Goal: Task Accomplishment & Management: Manage account settings

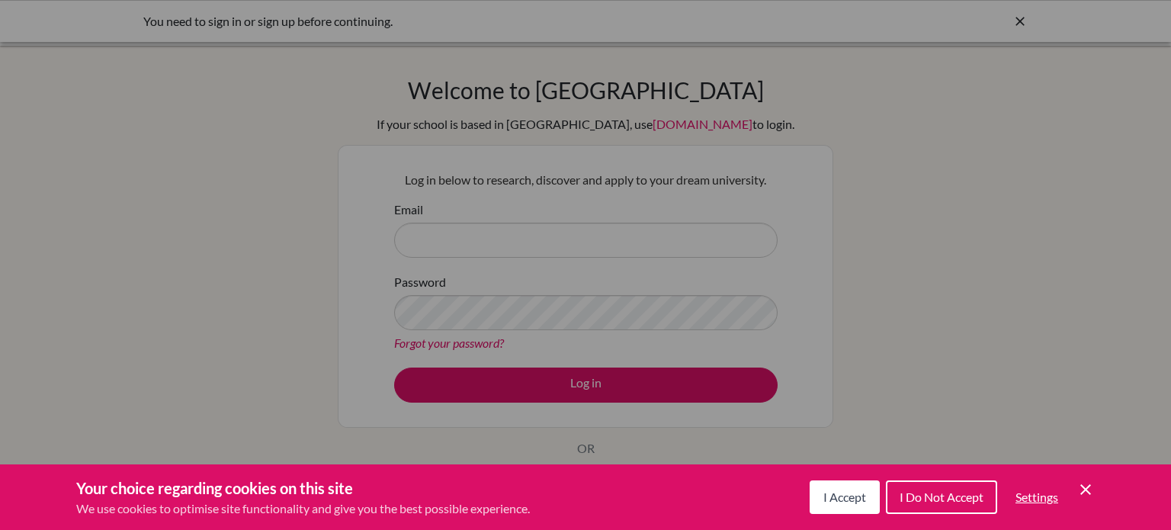
click at [852, 506] on button "I Accept" at bounding box center [845, 497] width 70 height 34
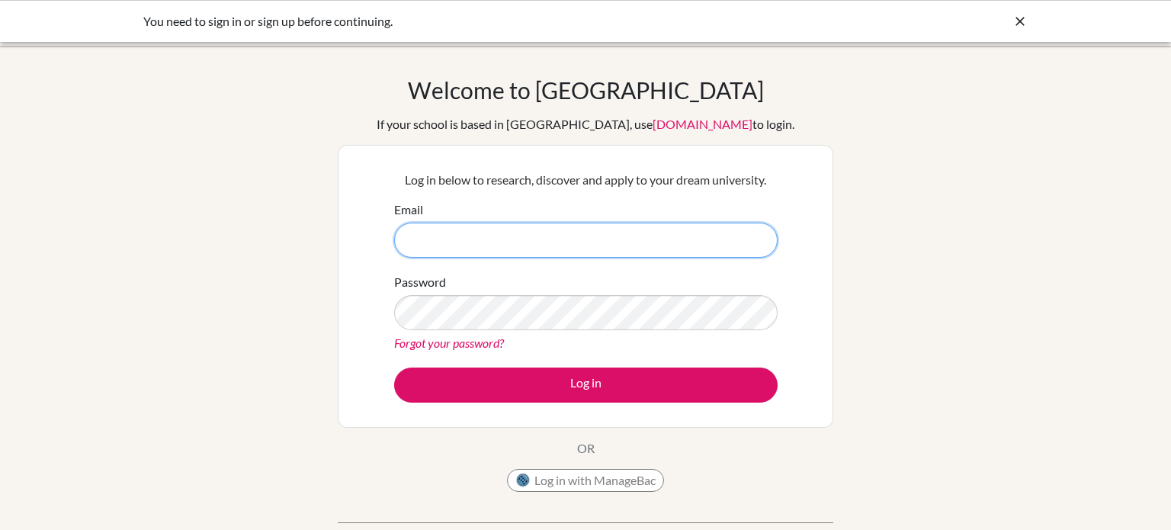
click at [592, 236] on input "Email" at bounding box center [585, 240] width 383 height 35
type input "[PERSON_NAME][EMAIL_ADDRESS][DOMAIN_NAME]"
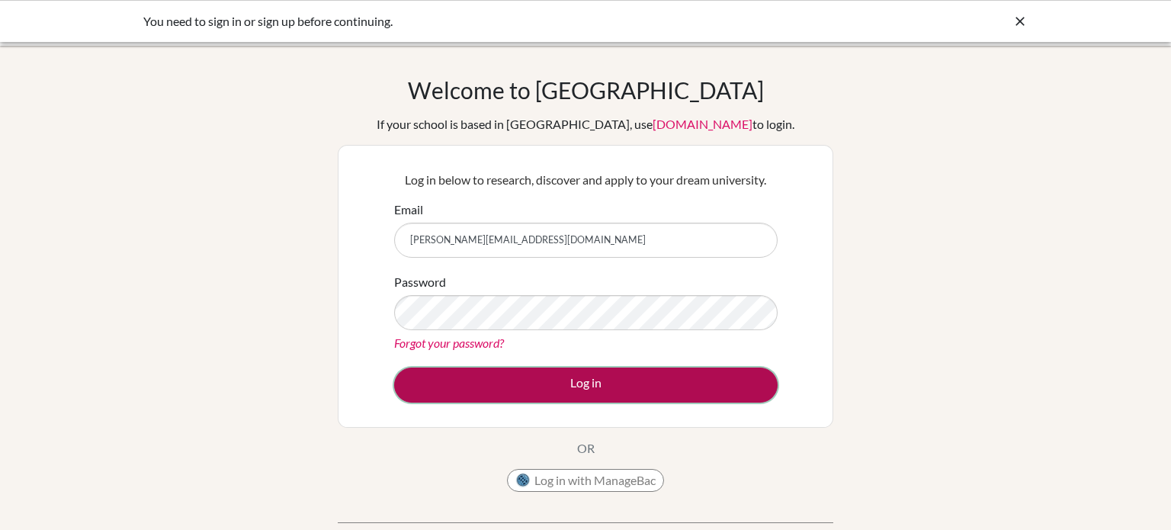
click at [500, 391] on button "Log in" at bounding box center [585, 384] width 383 height 35
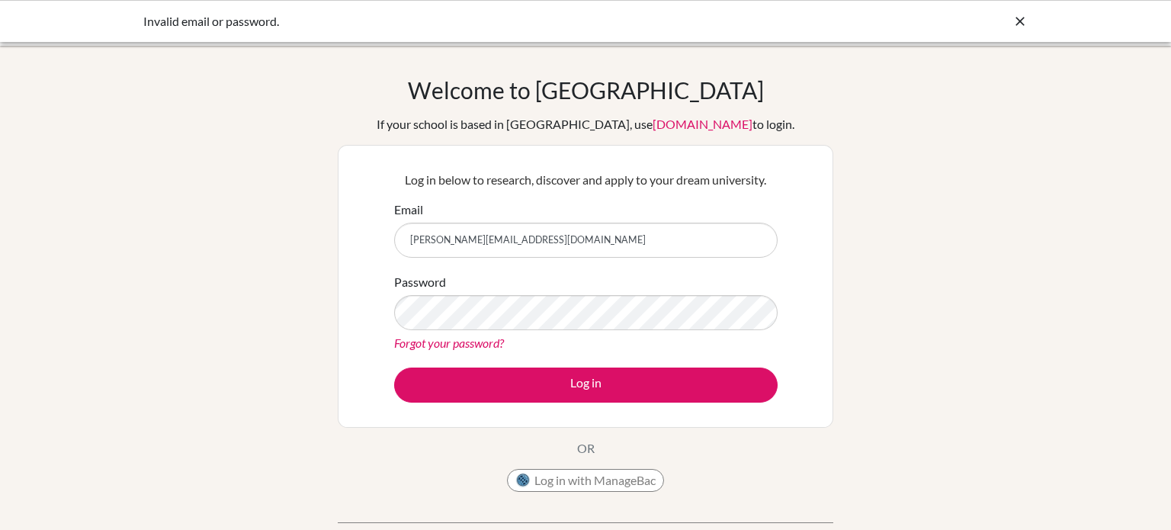
click at [499, 341] on link "Forgot your password?" at bounding box center [449, 342] width 110 height 14
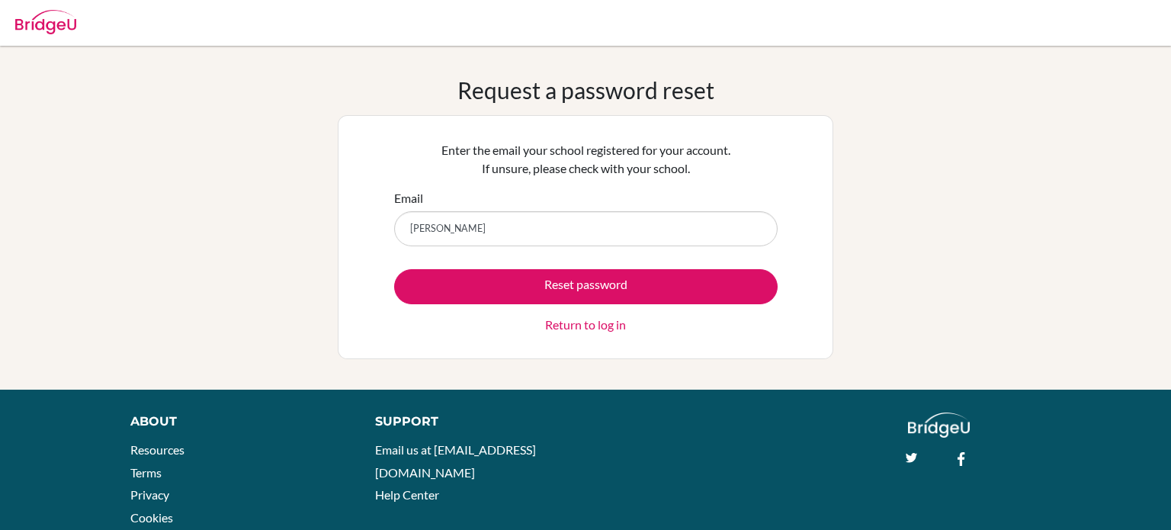
type input "[PERSON_NAME][EMAIL_ADDRESS][DOMAIN_NAME]"
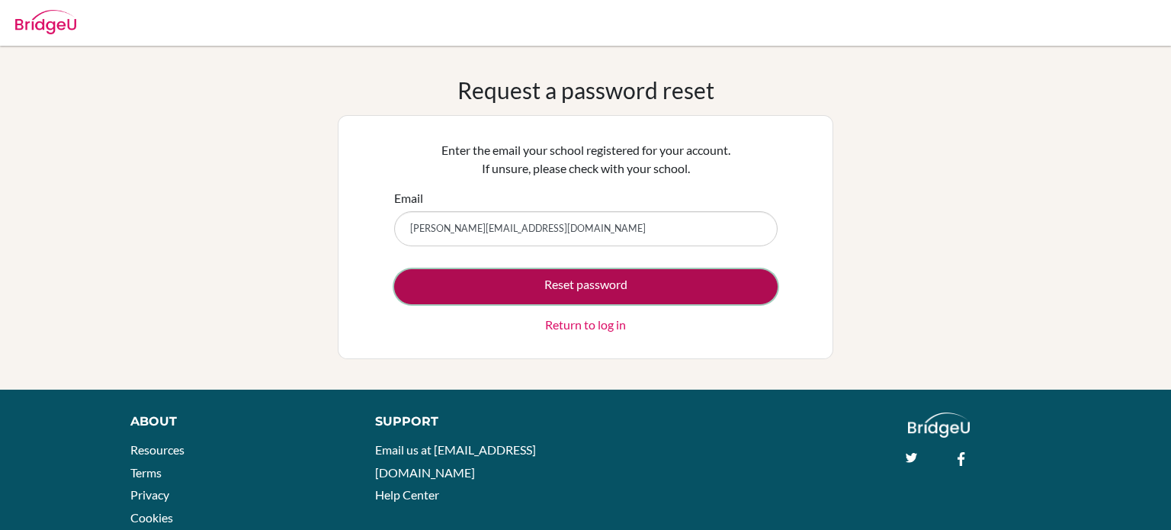
click at [512, 290] on button "Reset password" at bounding box center [585, 286] width 383 height 35
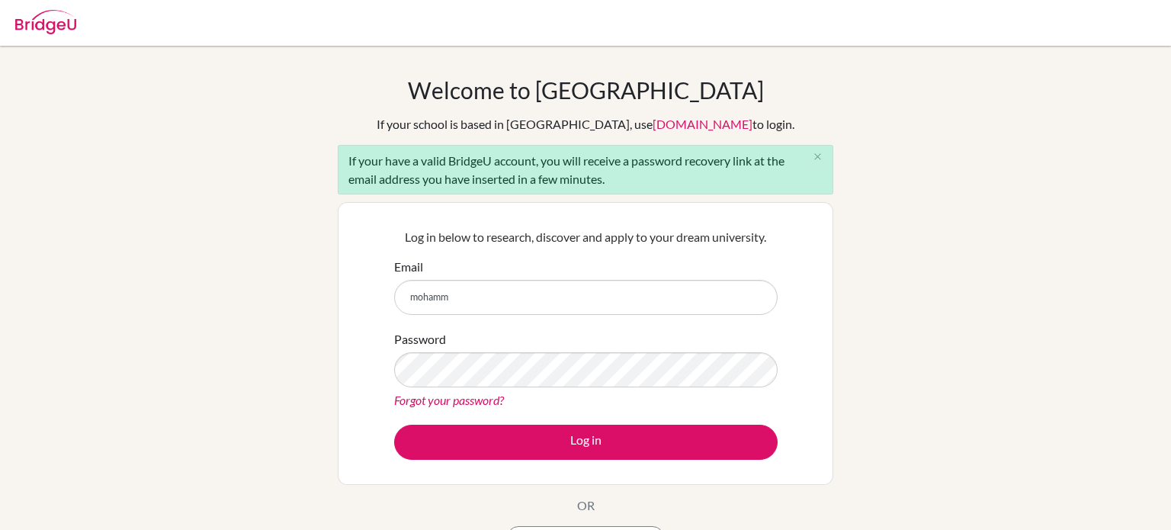
type input "[PERSON_NAME][EMAIL_ADDRESS][DOMAIN_NAME]"
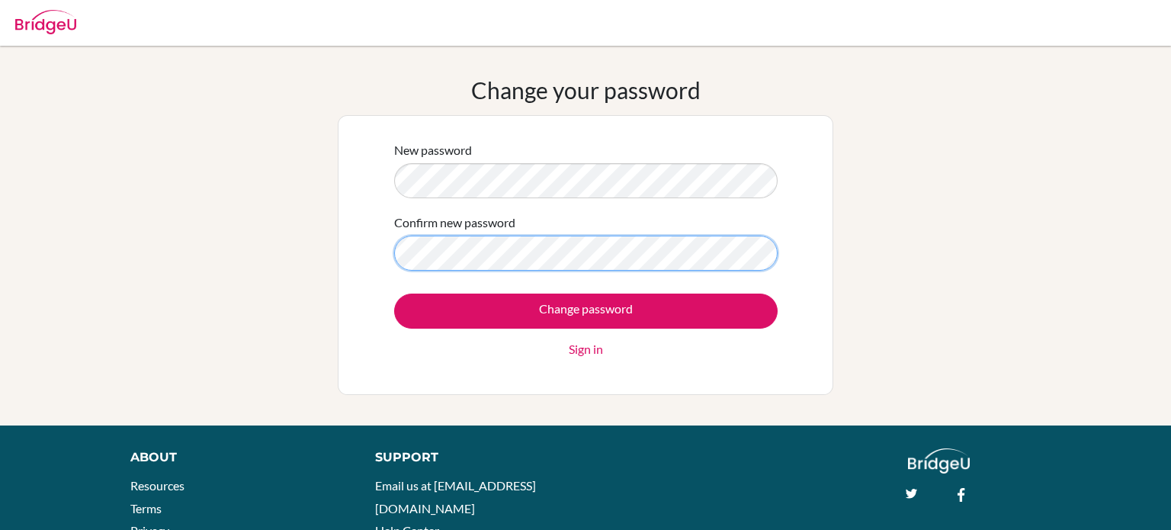
click at [394, 293] on input "Change password" at bounding box center [585, 310] width 383 height 35
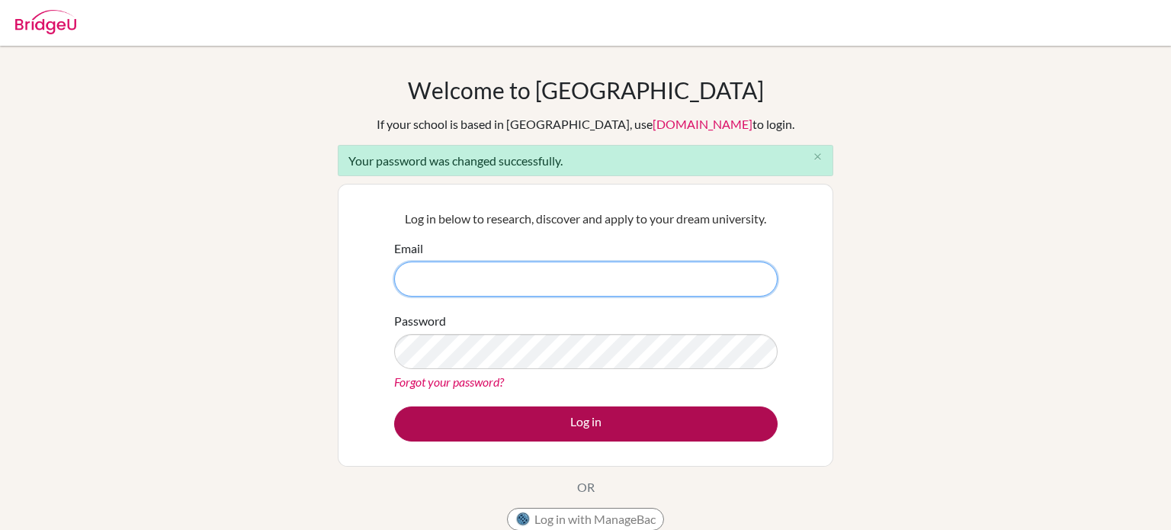
type input "[PERSON_NAME][EMAIL_ADDRESS][DOMAIN_NAME]"
click at [555, 415] on button "Log in" at bounding box center [585, 423] width 383 height 35
